Goal: Task Accomplishment & Management: Manage account settings

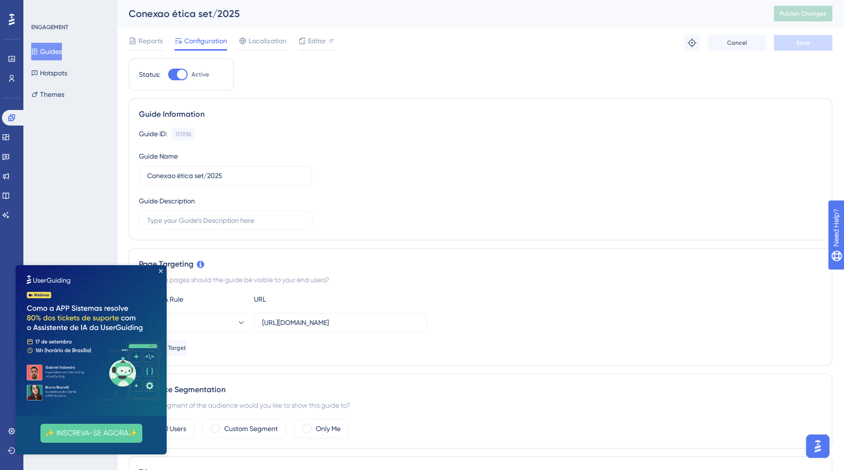
click at [173, 73] on div at bounding box center [177, 75] width 19 height 12
click at [168, 75] on input "Active" at bounding box center [168, 75] width 0 height 0
checkbox input "false"
click at [817, 42] on button "Save" at bounding box center [802, 43] width 58 height 16
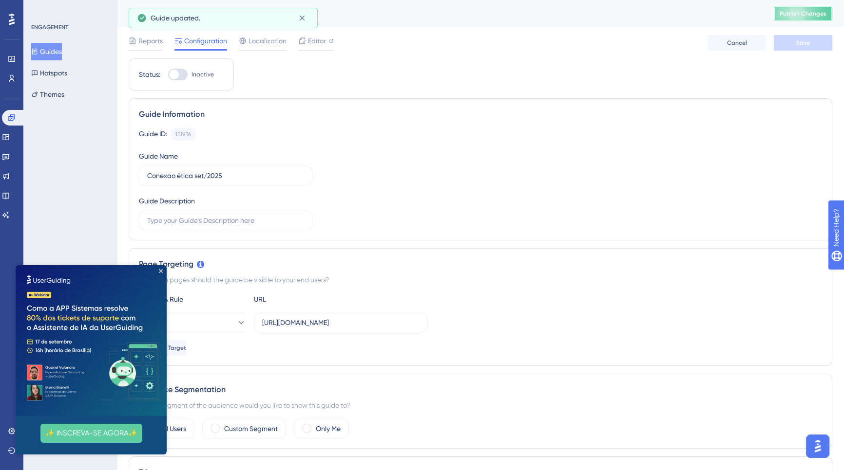
click at [817, 18] on button "Publish Changes" at bounding box center [802, 14] width 58 height 16
click at [57, 48] on button "Guides" at bounding box center [46, 52] width 31 height 18
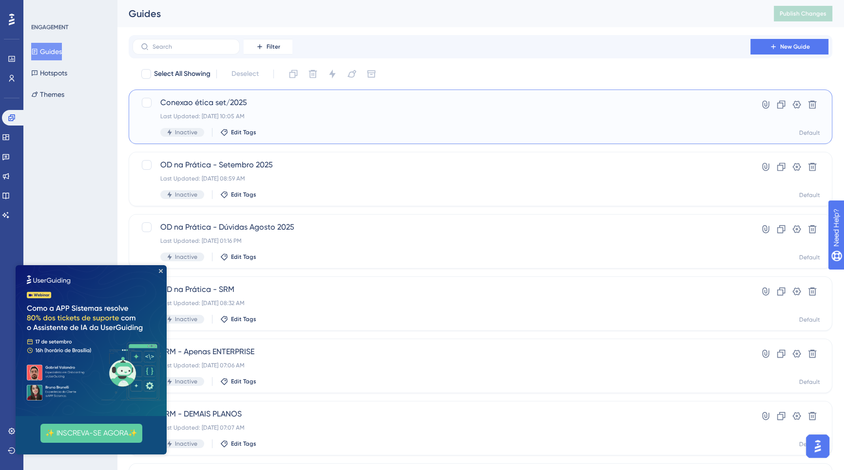
click at [738, 125] on div "Conexao ética set/2025 Last Updated: [DATE] 10:05 AM Inactive Edit Tags Hyperli…" at bounding box center [480, 117] width 679 height 40
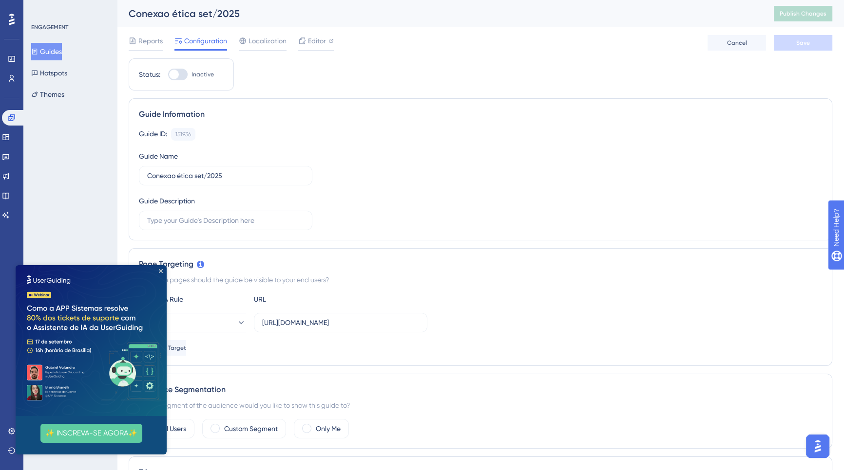
click at [143, 40] on span "Reports" at bounding box center [150, 41] width 24 height 12
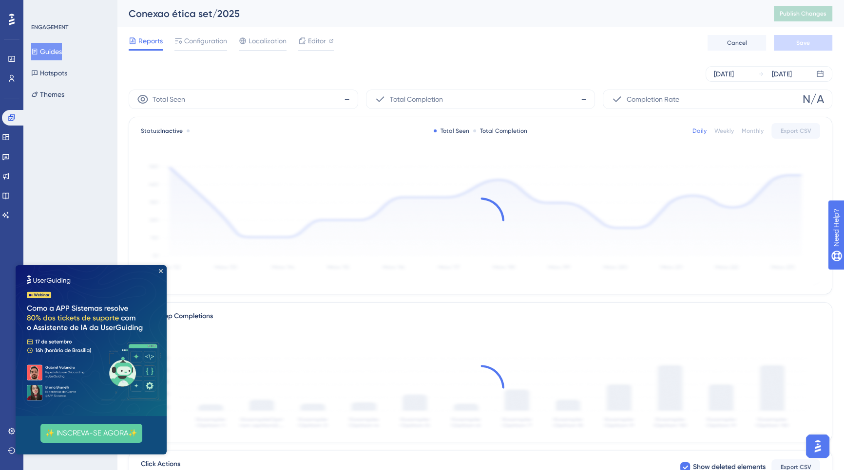
click at [162, 271] on img at bounding box center [91, 340] width 151 height 151
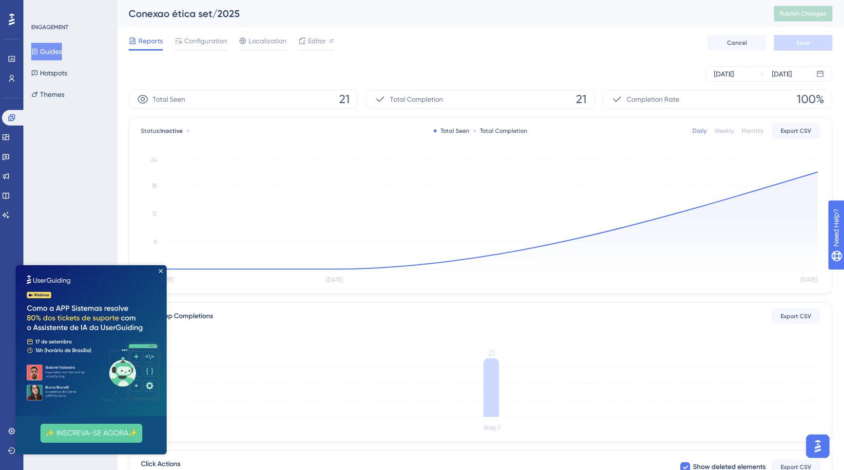
click at [157, 272] on img at bounding box center [91, 340] width 151 height 151
click at [160, 271] on icon "Close Preview" at bounding box center [161, 271] width 4 height 4
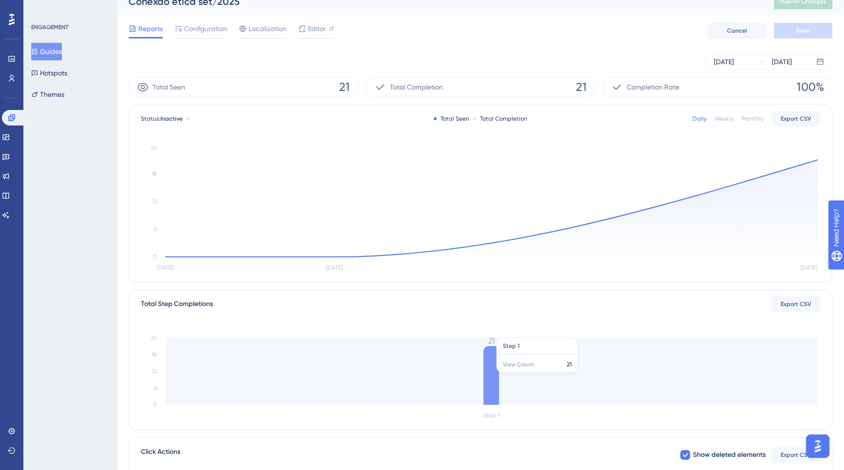
scroll to position [1, 0]
